Goal: Task Accomplishment & Management: Use online tool/utility

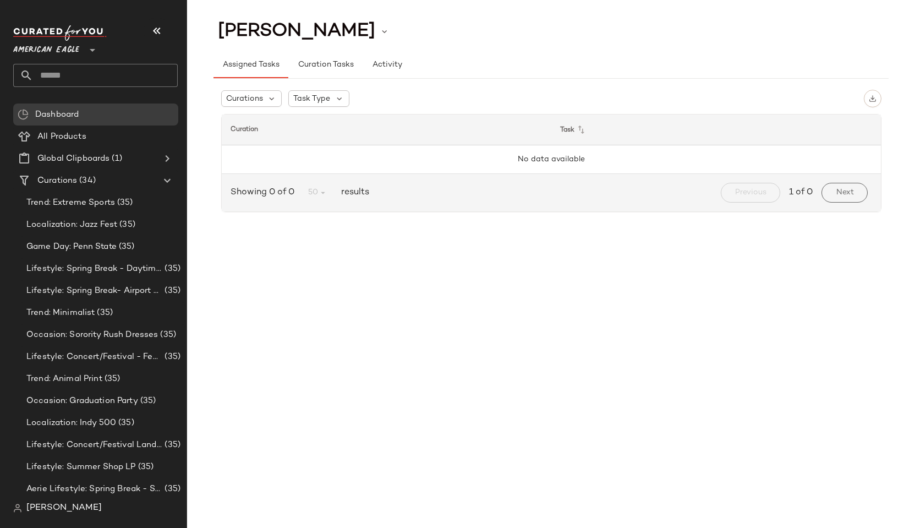
click at [50, 40] on span "American Eagle" at bounding box center [46, 47] width 66 height 20
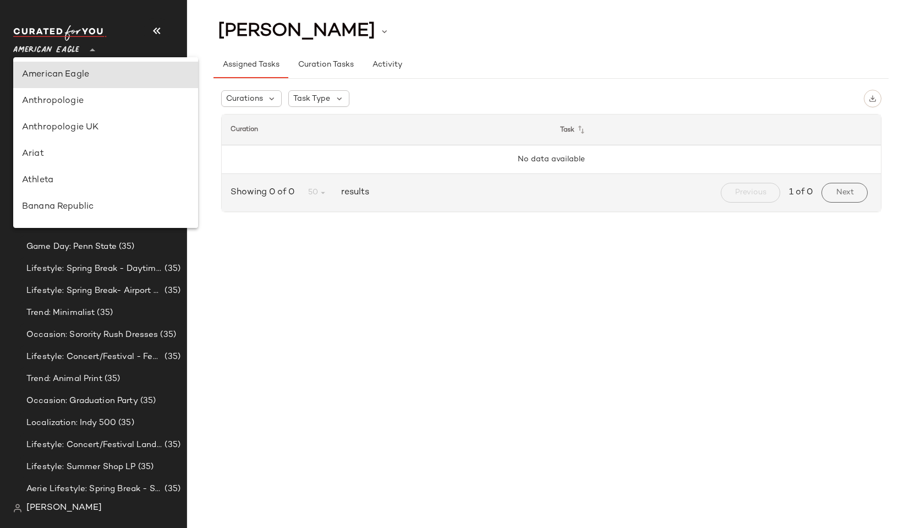
scroll to position [487, 0]
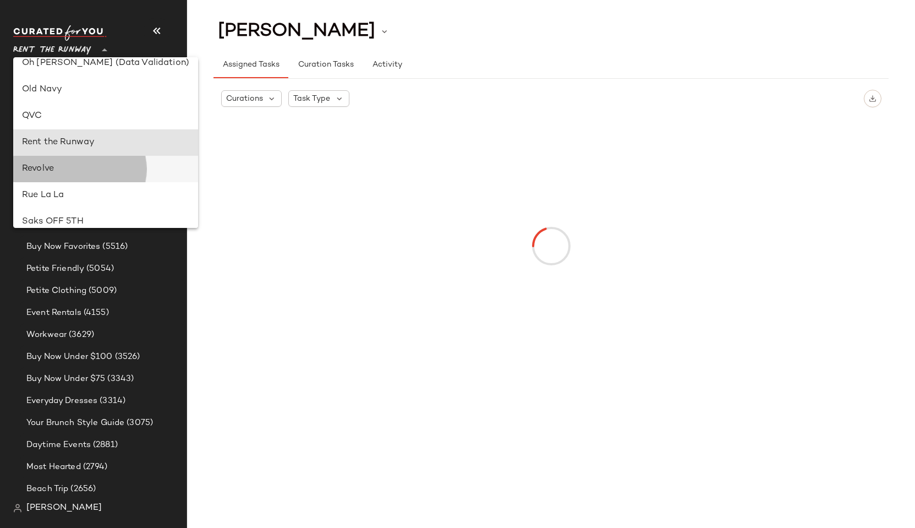
click at [48, 167] on div "Revolve" at bounding box center [105, 168] width 167 height 13
type input "**"
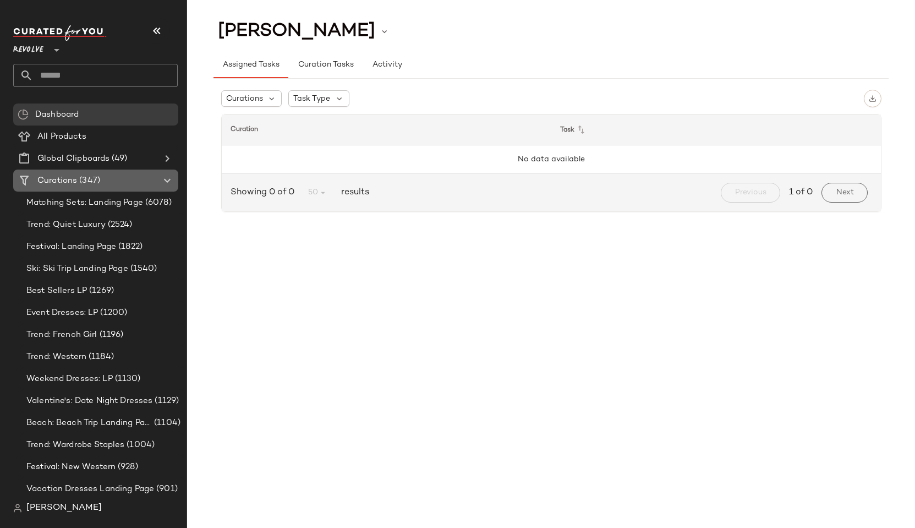
click at [121, 182] on div "Curations (347)" at bounding box center [96, 180] width 124 height 13
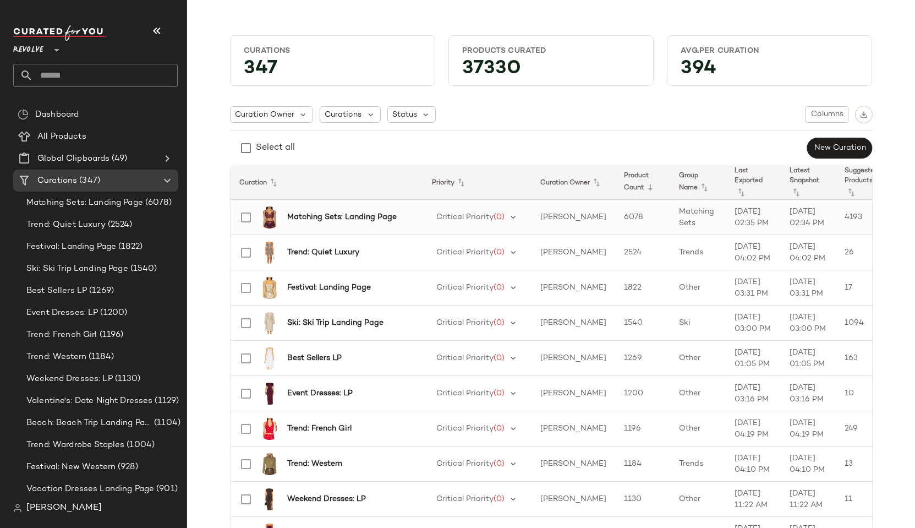
click at [334, 210] on div "Matching Sets: Landing Page" at bounding box center [324, 217] width 182 height 26
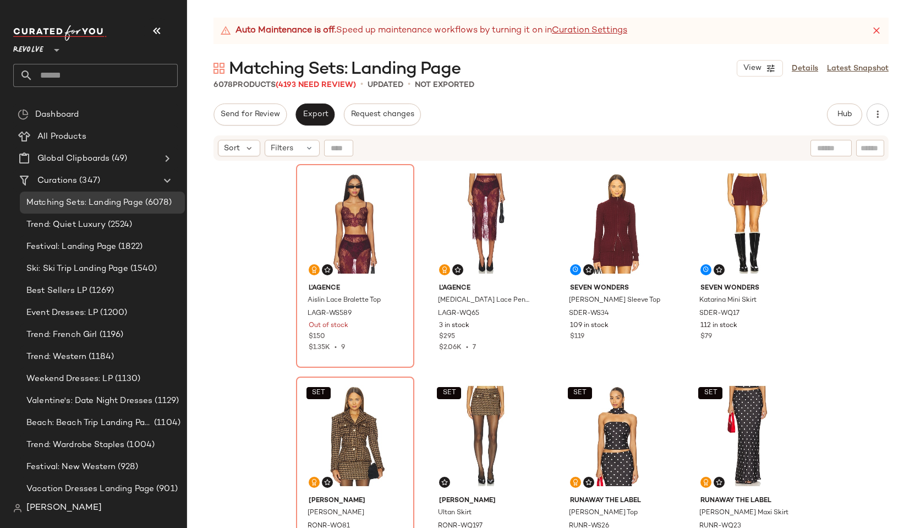
click at [842, 102] on div "Auto Maintenance is off. Speed up maintenance workflows by turning it on in Cur…" at bounding box center [551, 273] width 728 height 510
click at [839, 115] on span "Hub" at bounding box center [844, 114] width 15 height 9
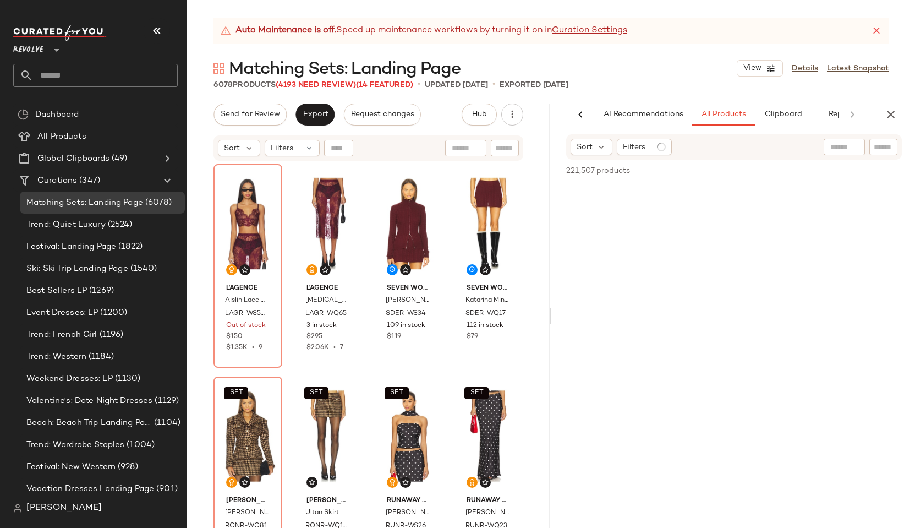
scroll to position [0, 36]
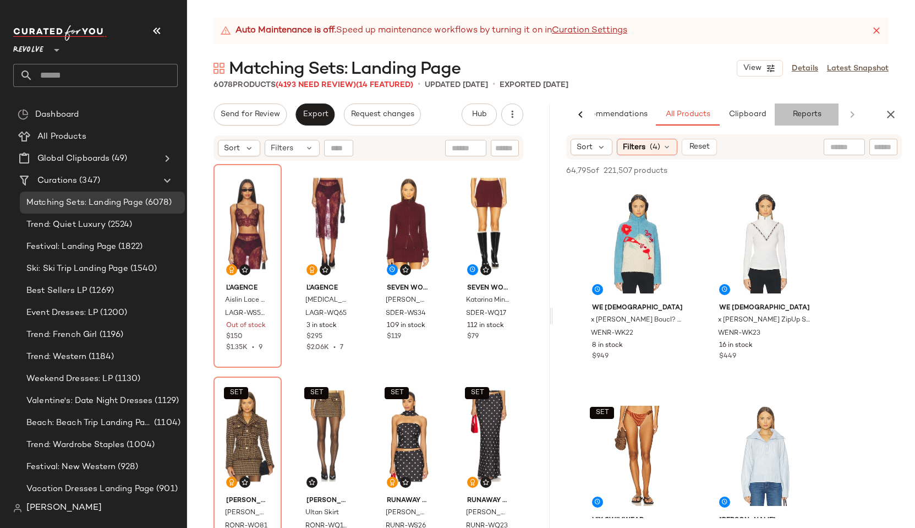
click at [802, 110] on span "Reports" at bounding box center [806, 114] width 29 height 9
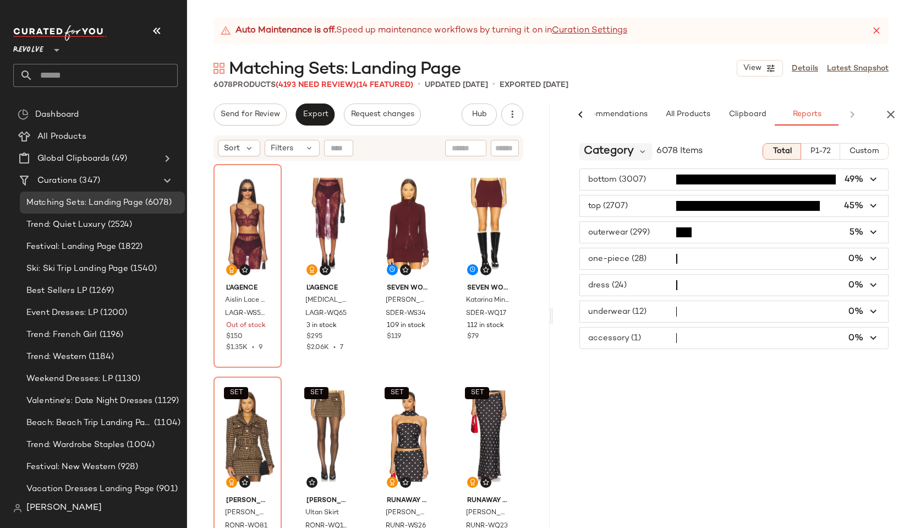
click at [606, 143] on span "Category" at bounding box center [609, 151] width 50 height 17
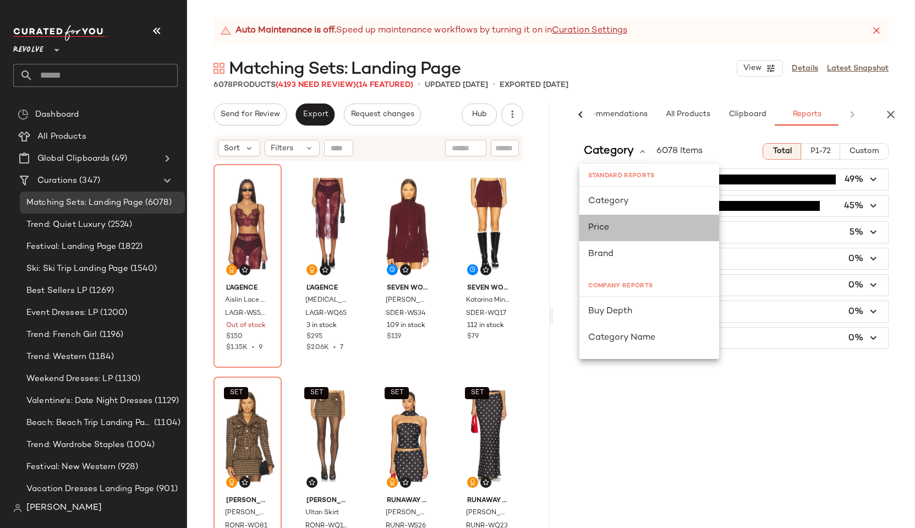
click at [593, 232] on span "Price" at bounding box center [598, 227] width 21 height 9
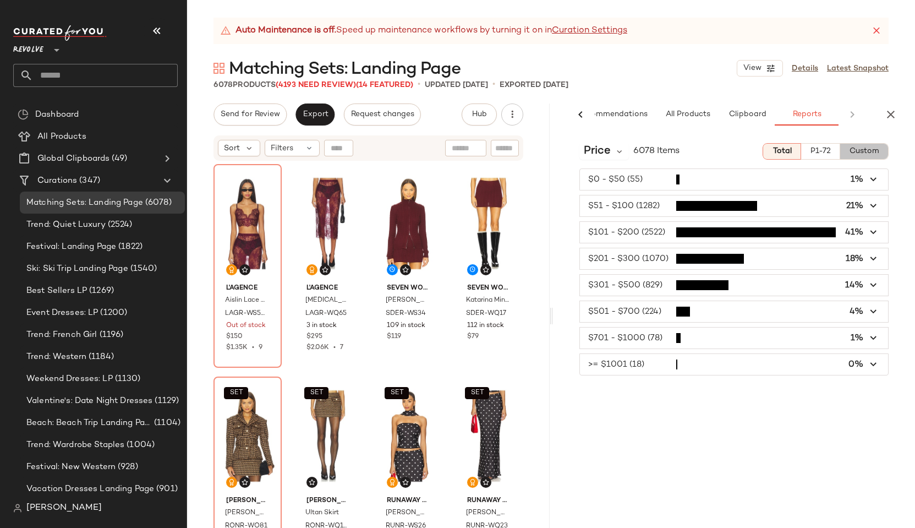
click at [870, 156] on span "Custom" at bounding box center [864, 151] width 30 height 9
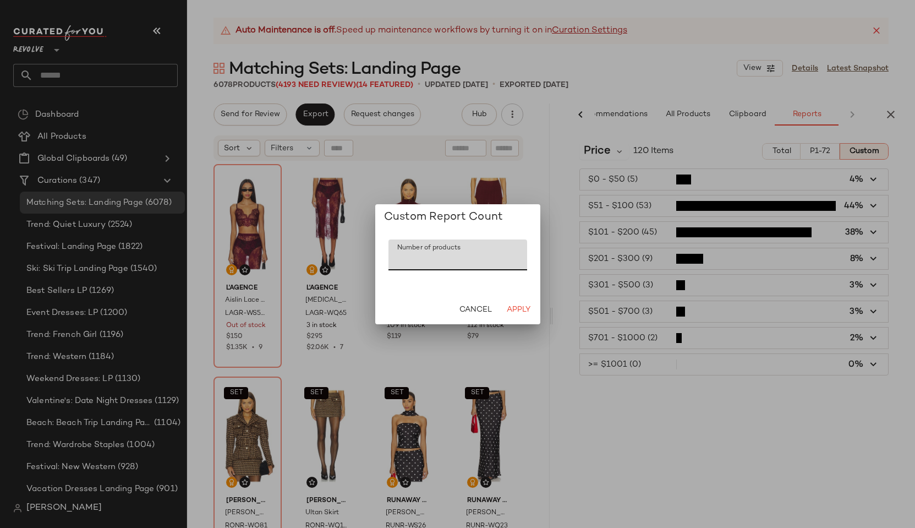
click at [443, 260] on input "***" at bounding box center [458, 254] width 139 height 31
type input "*****"
click at [512, 313] on span "Apply" at bounding box center [518, 309] width 24 height 9
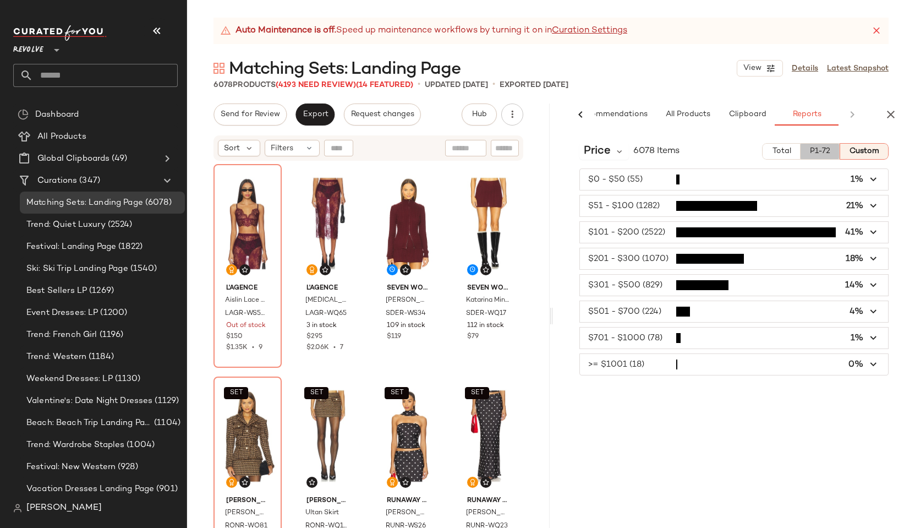
click at [815, 144] on button "P1-72" at bounding box center [820, 151] width 39 height 17
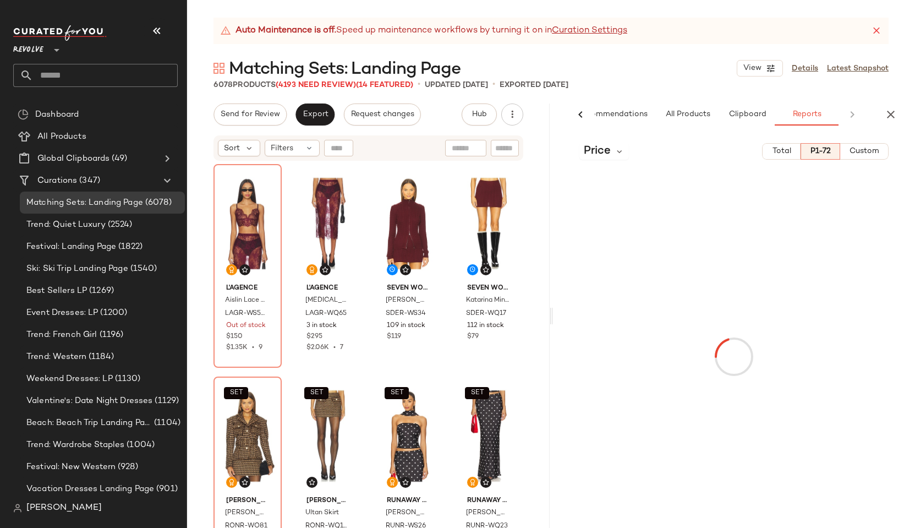
click at [853, 150] on span "Custom" at bounding box center [864, 151] width 30 height 9
